Goal: Transaction & Acquisition: Purchase product/service

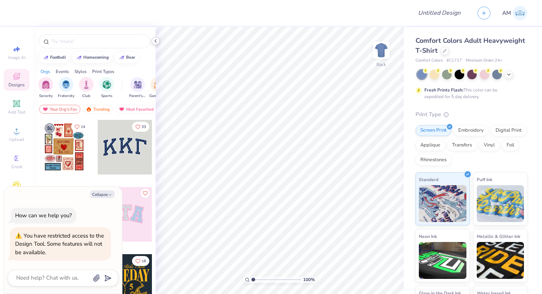
click at [155, 42] on icon at bounding box center [156, 41] width 6 height 6
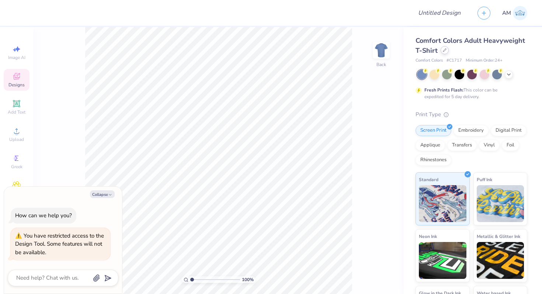
click at [446, 52] on div at bounding box center [445, 50] width 8 height 8
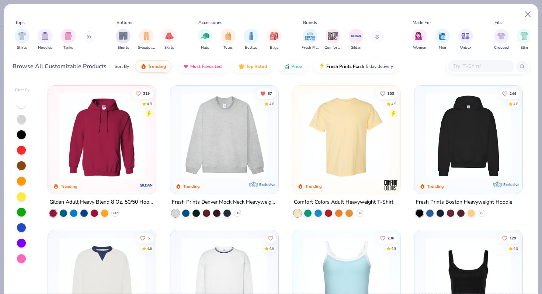
click at [242, 161] on img at bounding box center [224, 136] width 93 height 86
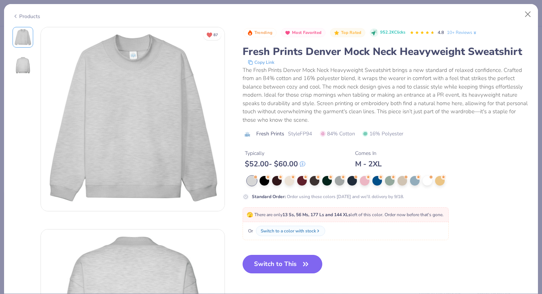
click at [303, 263] on icon "button" at bounding box center [306, 264] width 10 height 10
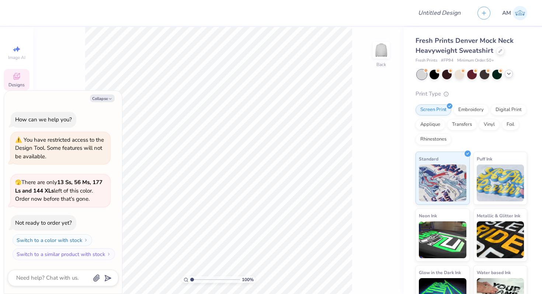
click at [506, 76] on div at bounding box center [509, 74] width 8 height 8
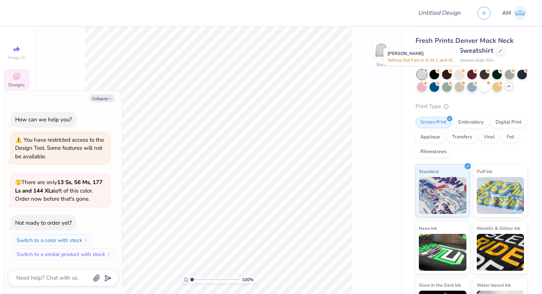
click at [423, 74] on div at bounding box center [422, 75] width 10 height 10
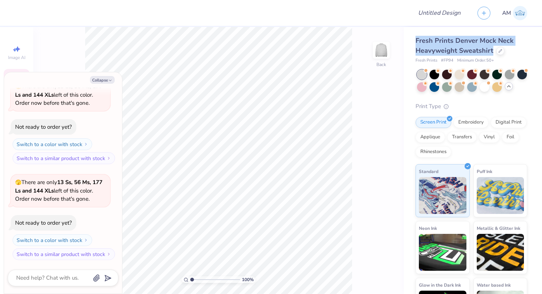
drag, startPoint x: 413, startPoint y: 39, endPoint x: 494, endPoint y: 46, distance: 80.7
click at [494, 46] on div "Fresh Prints Denver Mock Neck Heavyweight Sweatshirt Fresh Prints # FP94 Minimu…" at bounding box center [473, 179] width 138 height 304
copy span "Fresh Prints Denver Mock Neck Heavyweight Sweatshirt"
type textarea "x"
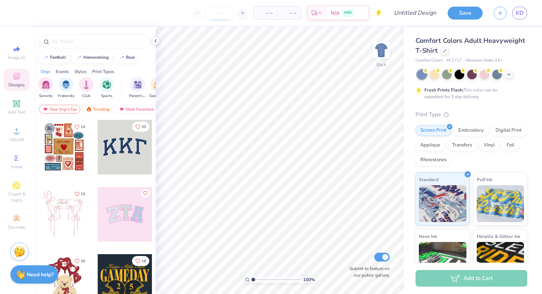
click at [218, 16] on input "number" at bounding box center [219, 12] width 29 height 13
click at [244, 13] on line at bounding box center [242, 13] width 3 height 0
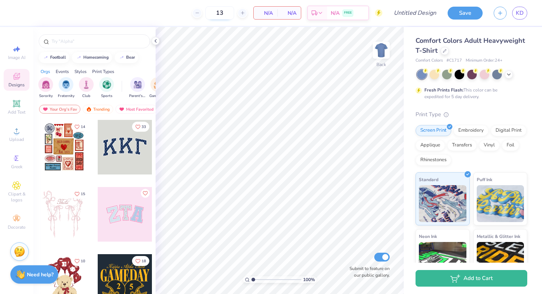
click at [218, 13] on input "13" at bounding box center [219, 12] width 29 height 13
type input "23"
